Goal: Information Seeking & Learning: Compare options

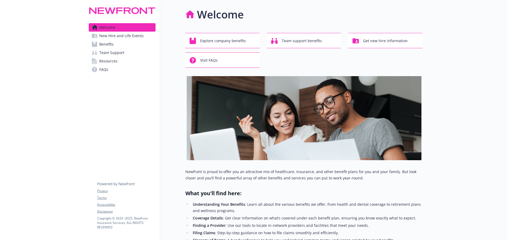
click at [110, 46] on span "Benefits" at bounding box center [106, 44] width 14 height 8
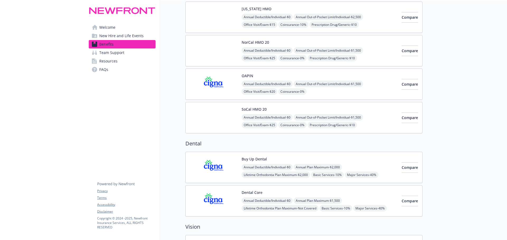
scroll to position [132, 0]
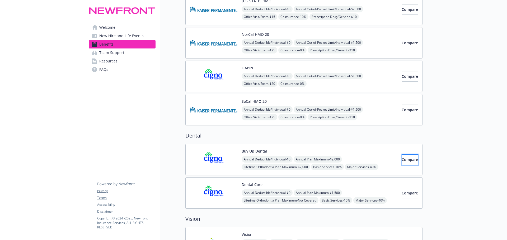
click at [401, 161] on span "Compare" at bounding box center [409, 159] width 16 height 5
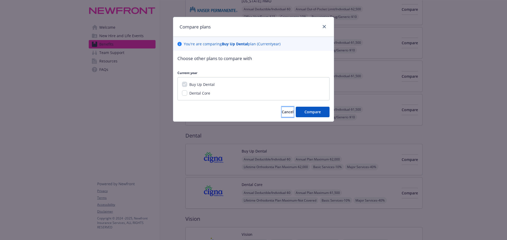
click at [282, 113] on span "Cancel" at bounding box center [288, 111] width 12 height 5
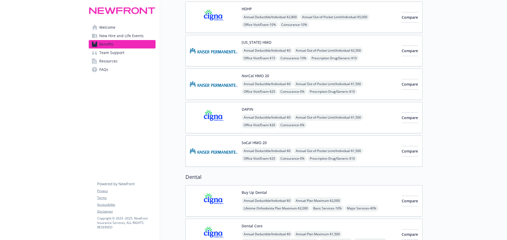
scroll to position [79, 0]
